Goal: Register for event/course

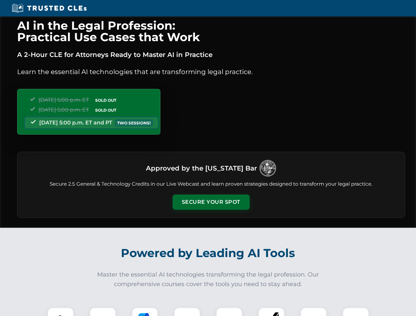
click at [211, 202] on button "Secure Your Spot" at bounding box center [211, 202] width 77 height 15
click at [61, 312] on img at bounding box center [60, 320] width 19 height 19
click at [103, 312] on div at bounding box center [103, 320] width 26 height 26
